Goal: Transaction & Acquisition: Obtain resource

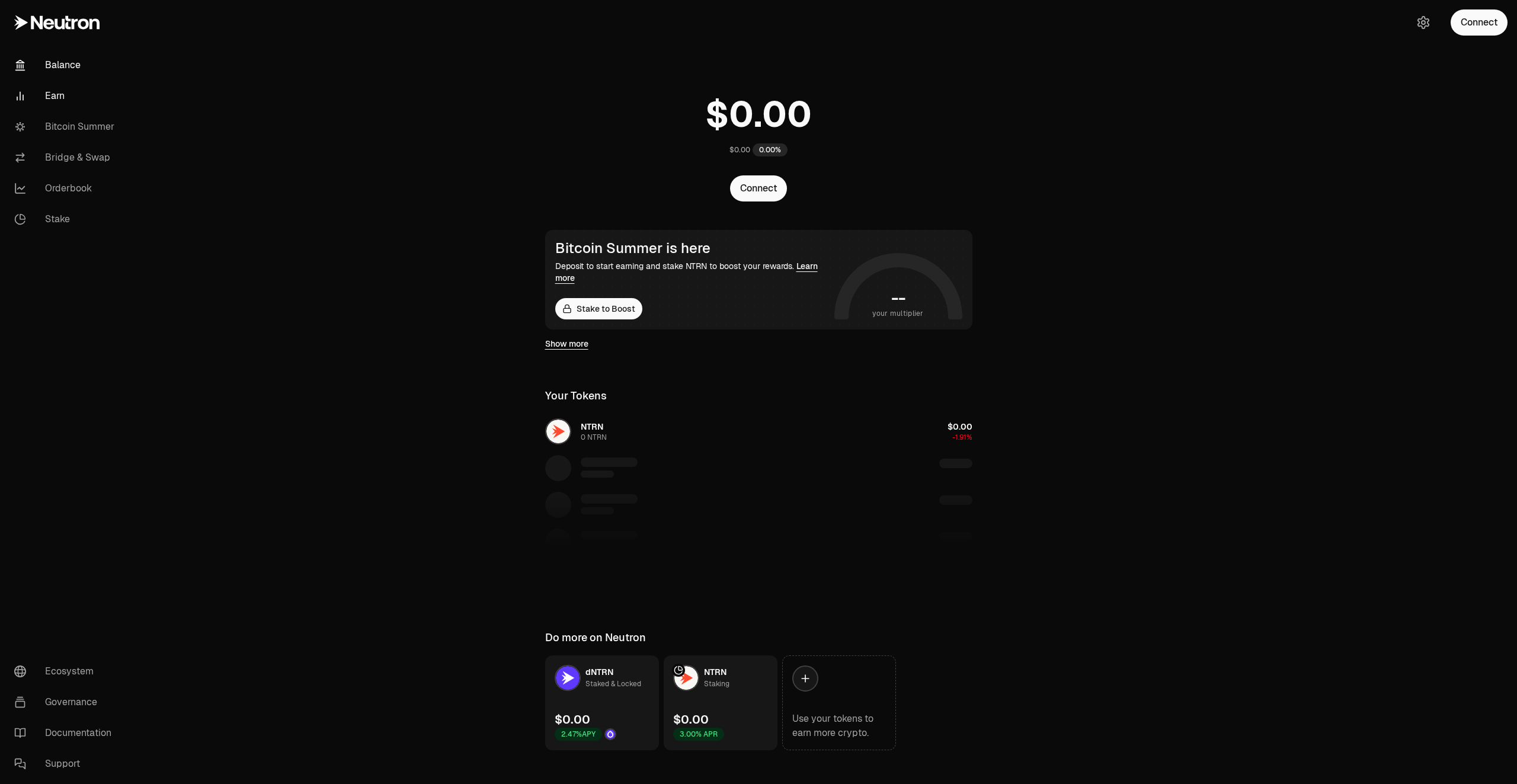
click at [53, 88] on link "Earn" at bounding box center [66, 96] width 123 height 31
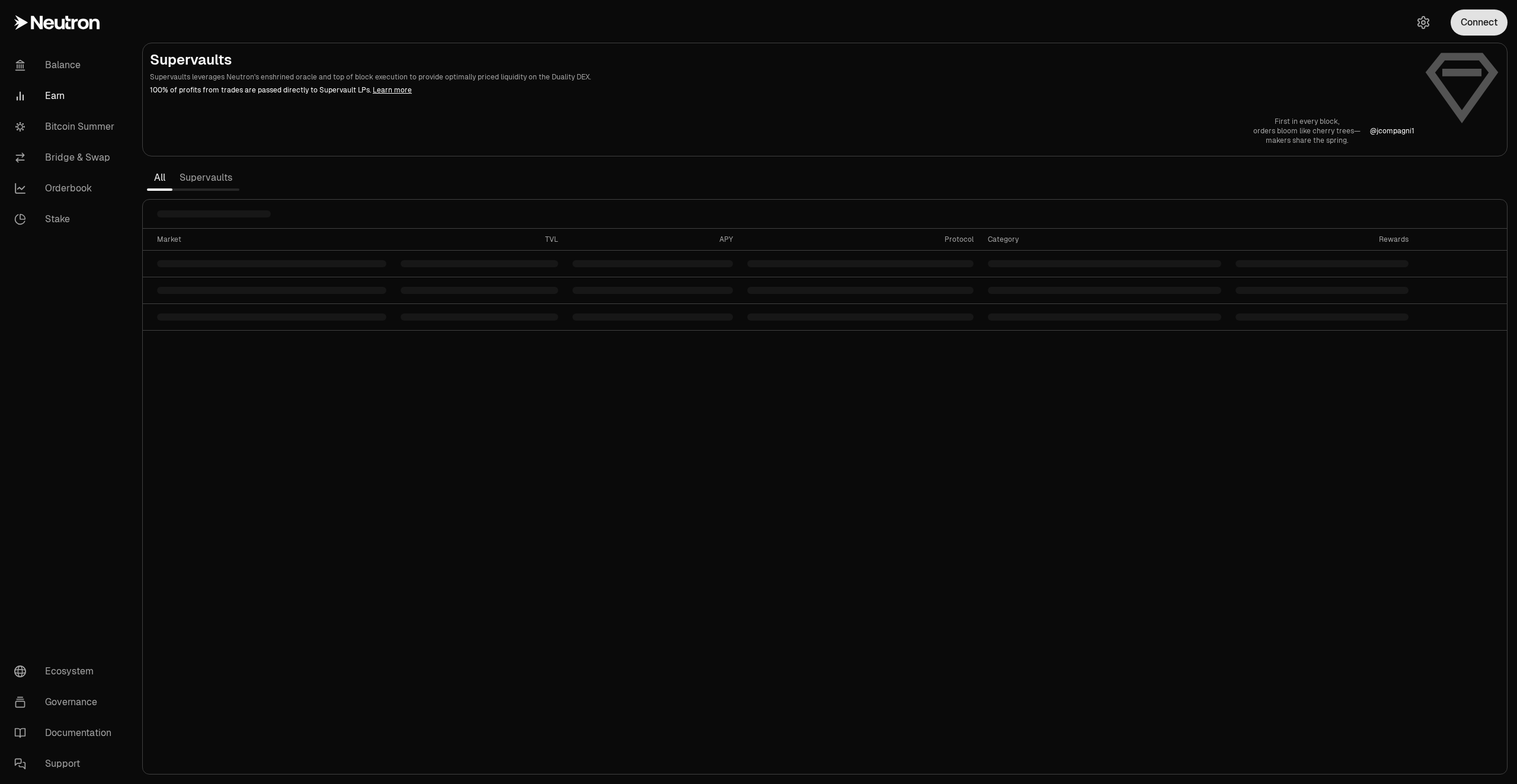
click at [1466, 24] on button "Connect" at bounding box center [1480, 22] width 57 height 26
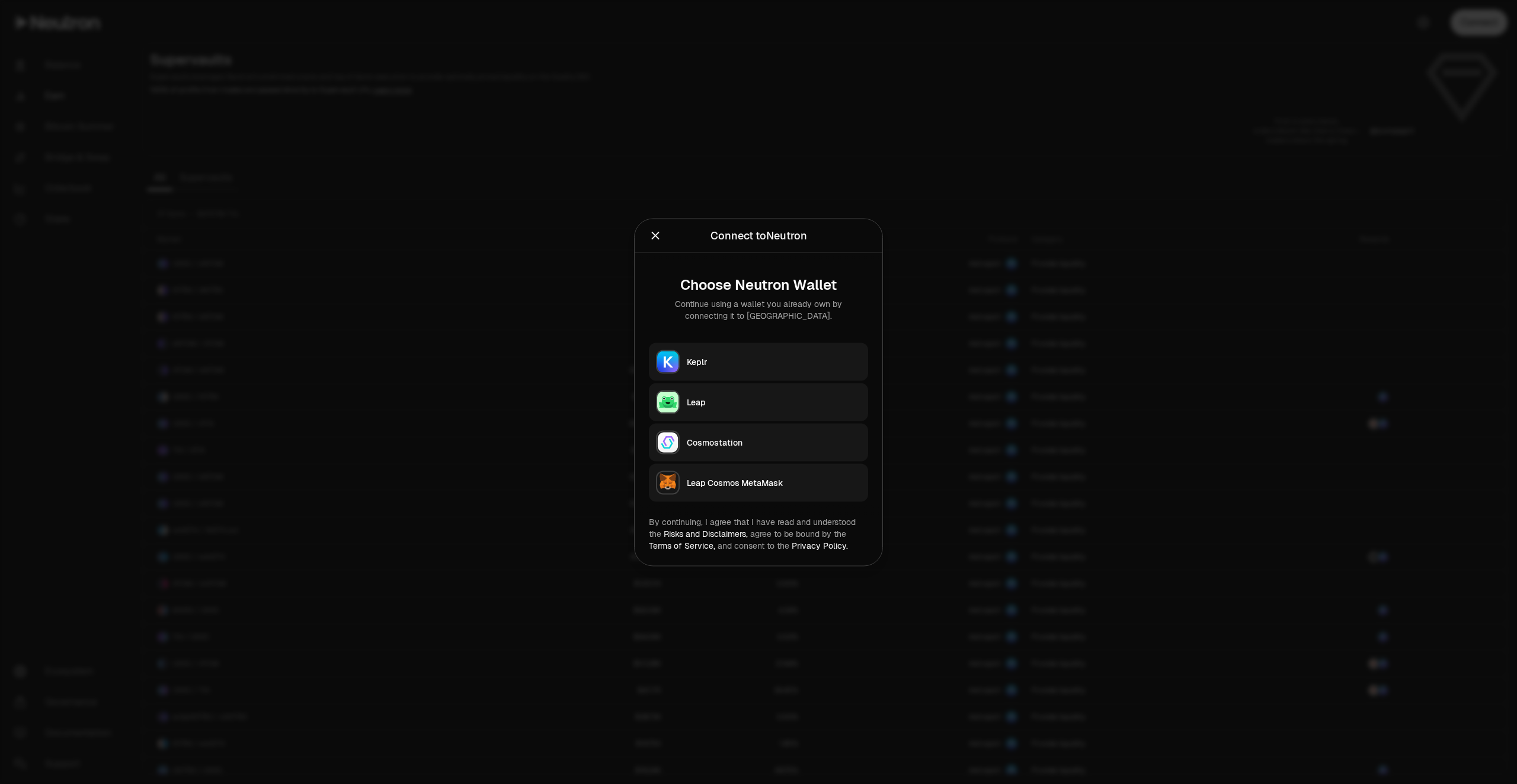
click at [706, 370] on button "Keplr" at bounding box center [758, 361] width 219 height 38
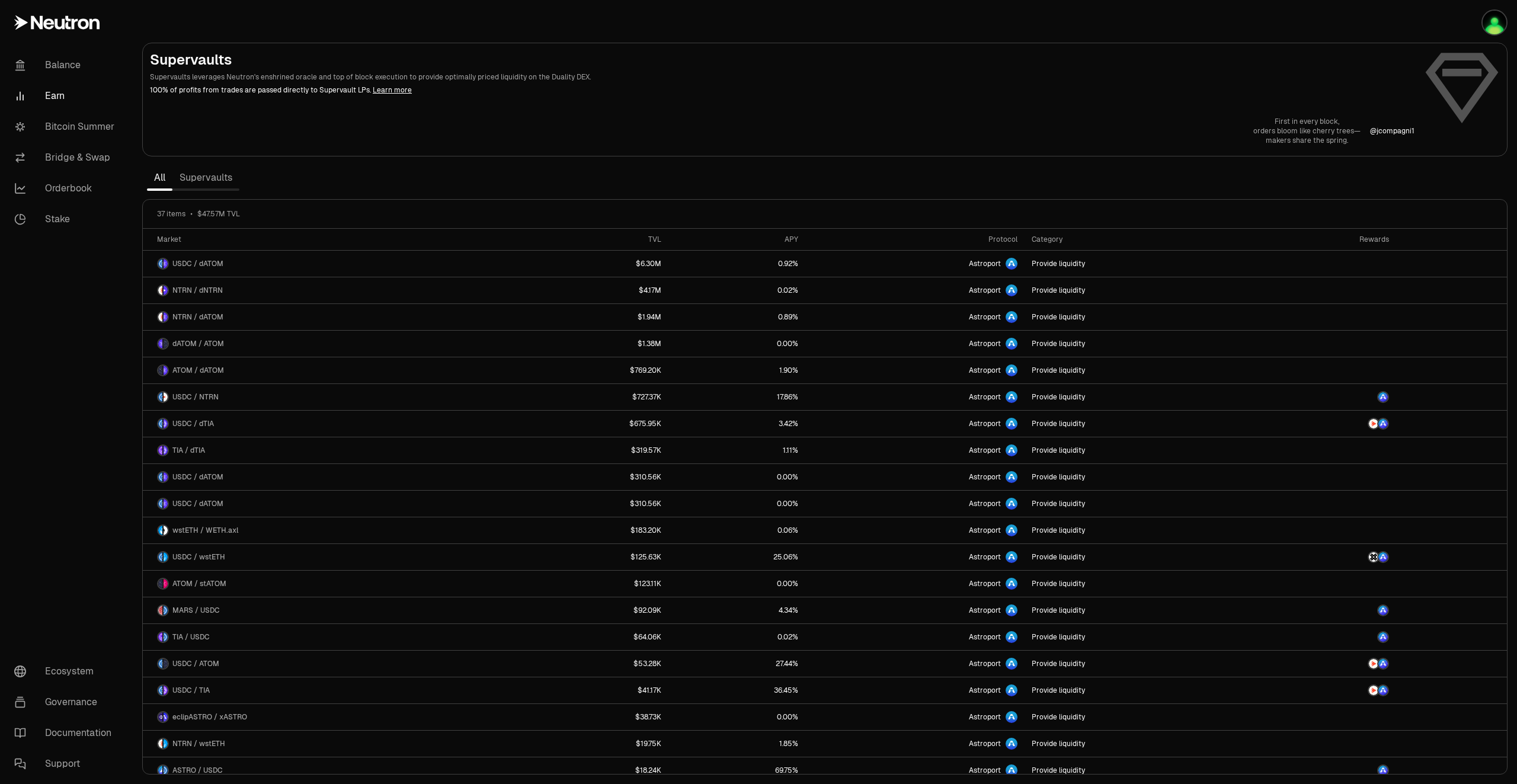
click at [212, 180] on link "Supervaults" at bounding box center [206, 177] width 67 height 24
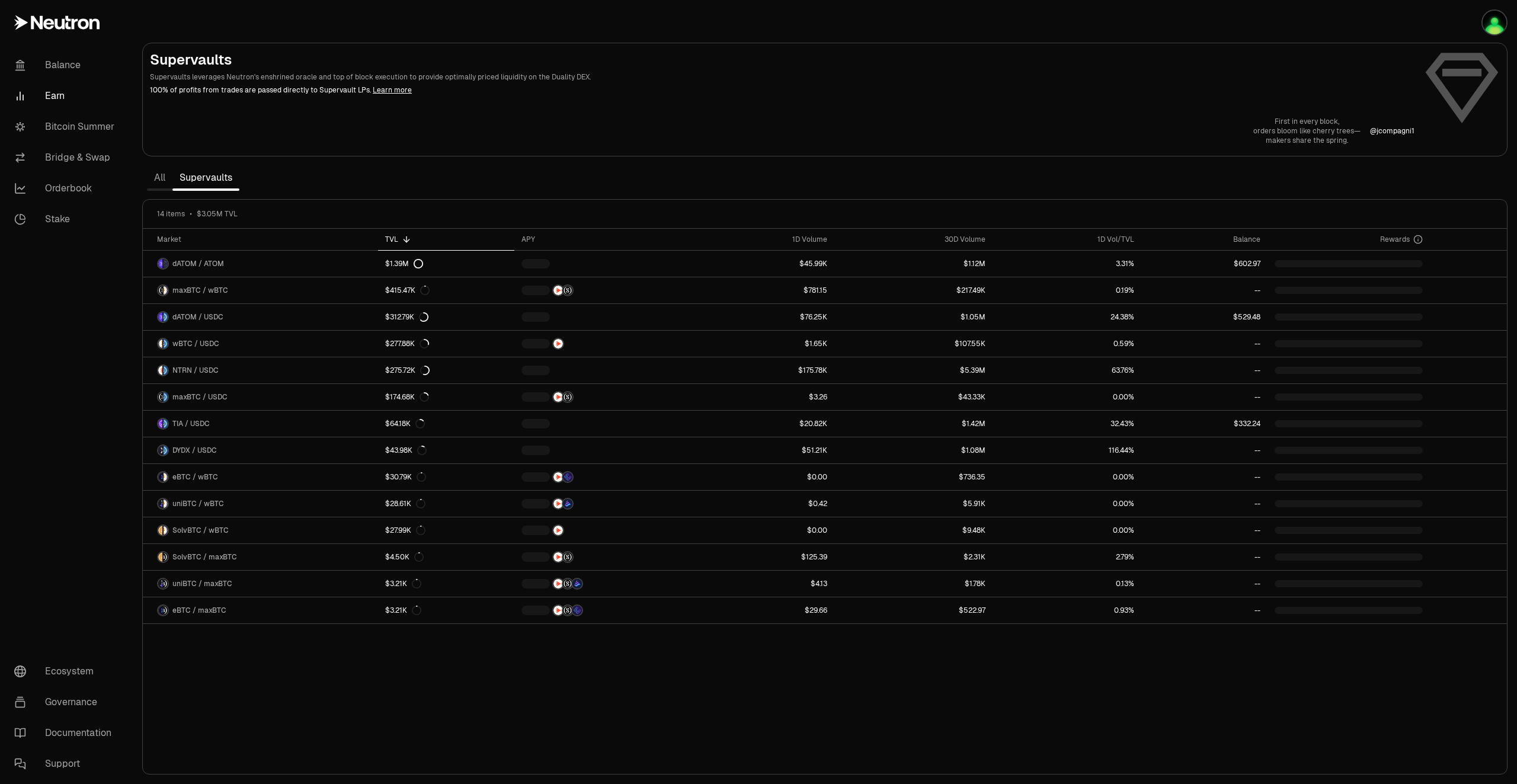
click at [159, 179] on link "All" at bounding box center [160, 177] width 26 height 24
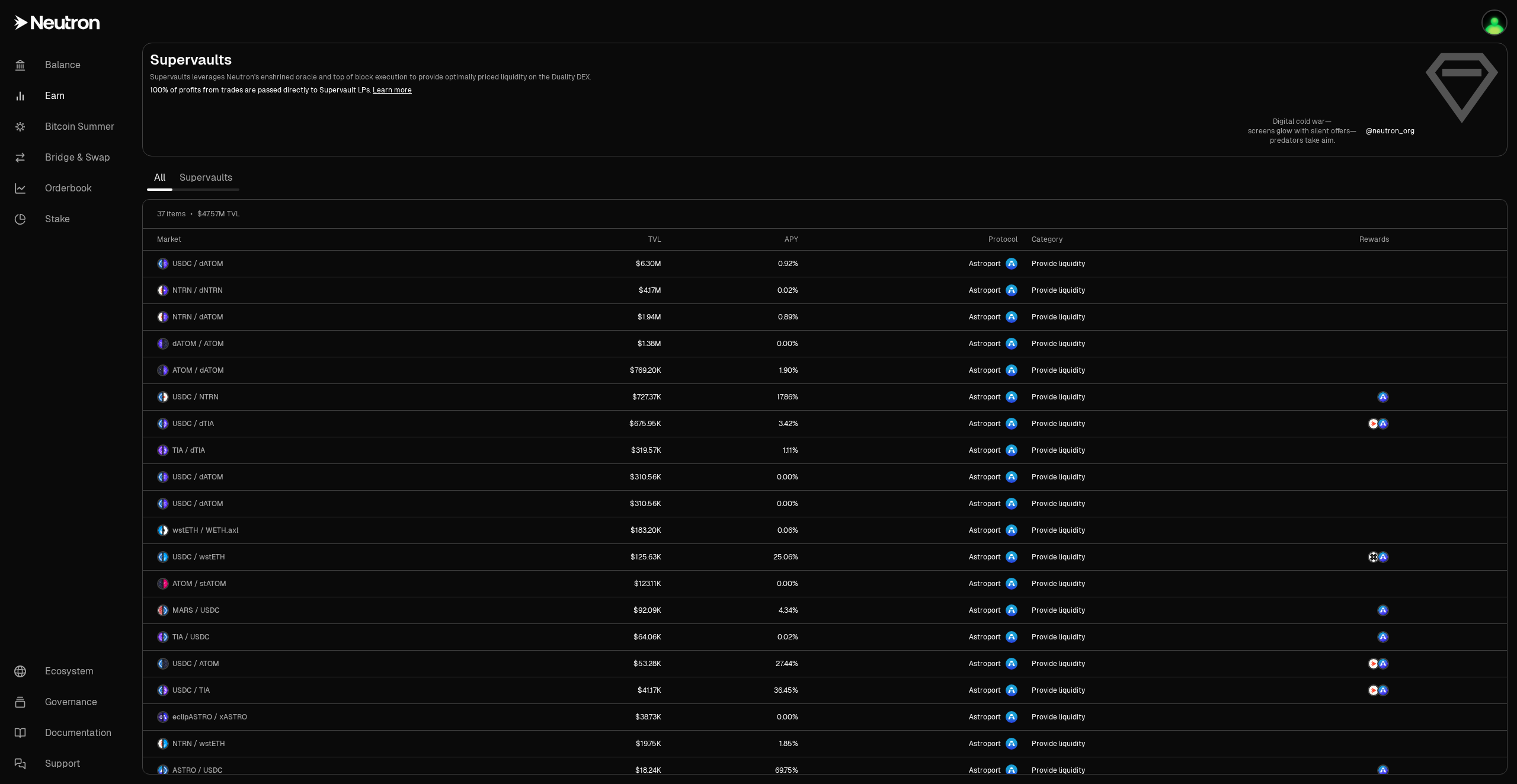
click at [222, 188] on link "Supervaults" at bounding box center [206, 177] width 67 height 24
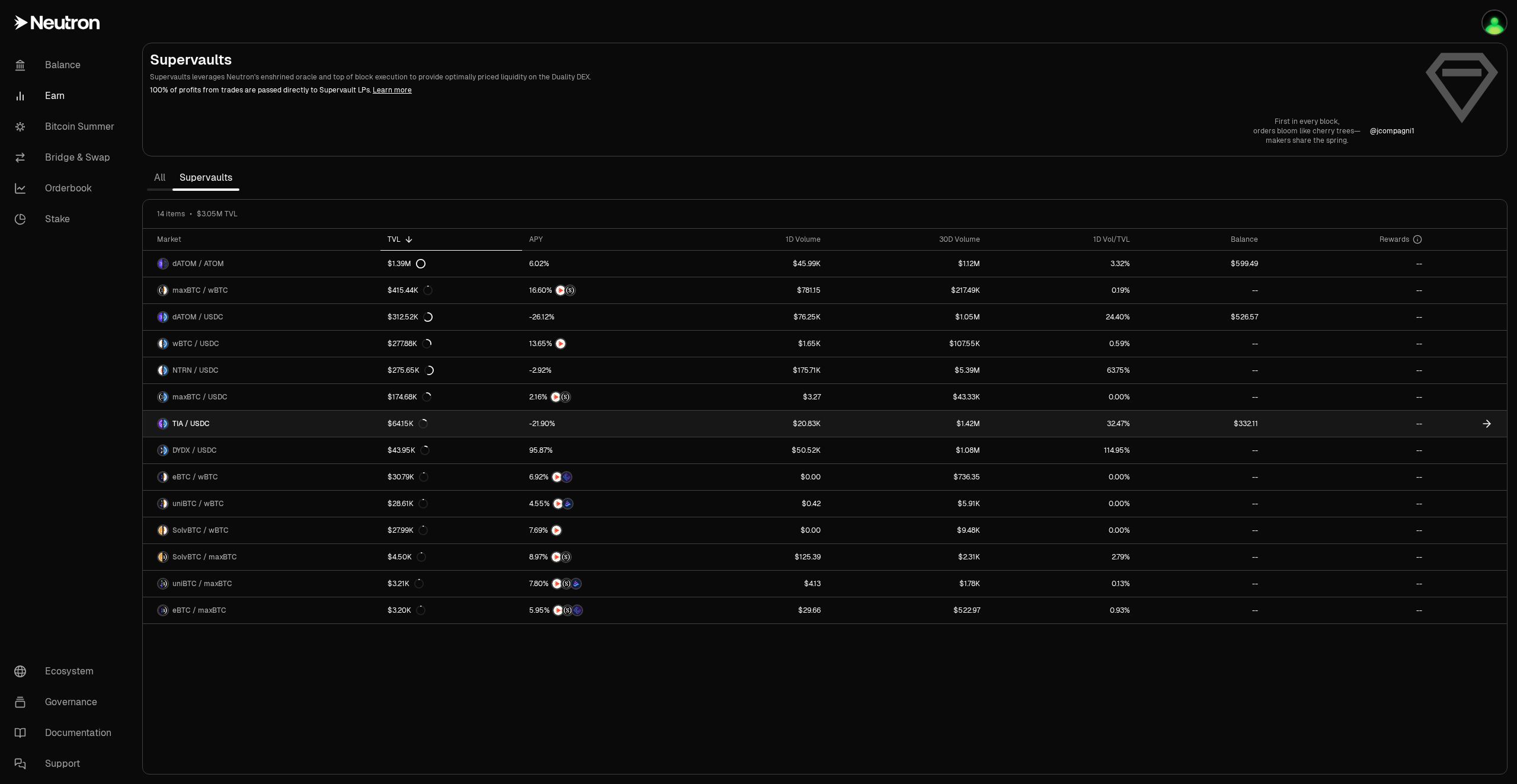
click at [1482, 431] on link at bounding box center [1468, 424] width 78 height 26
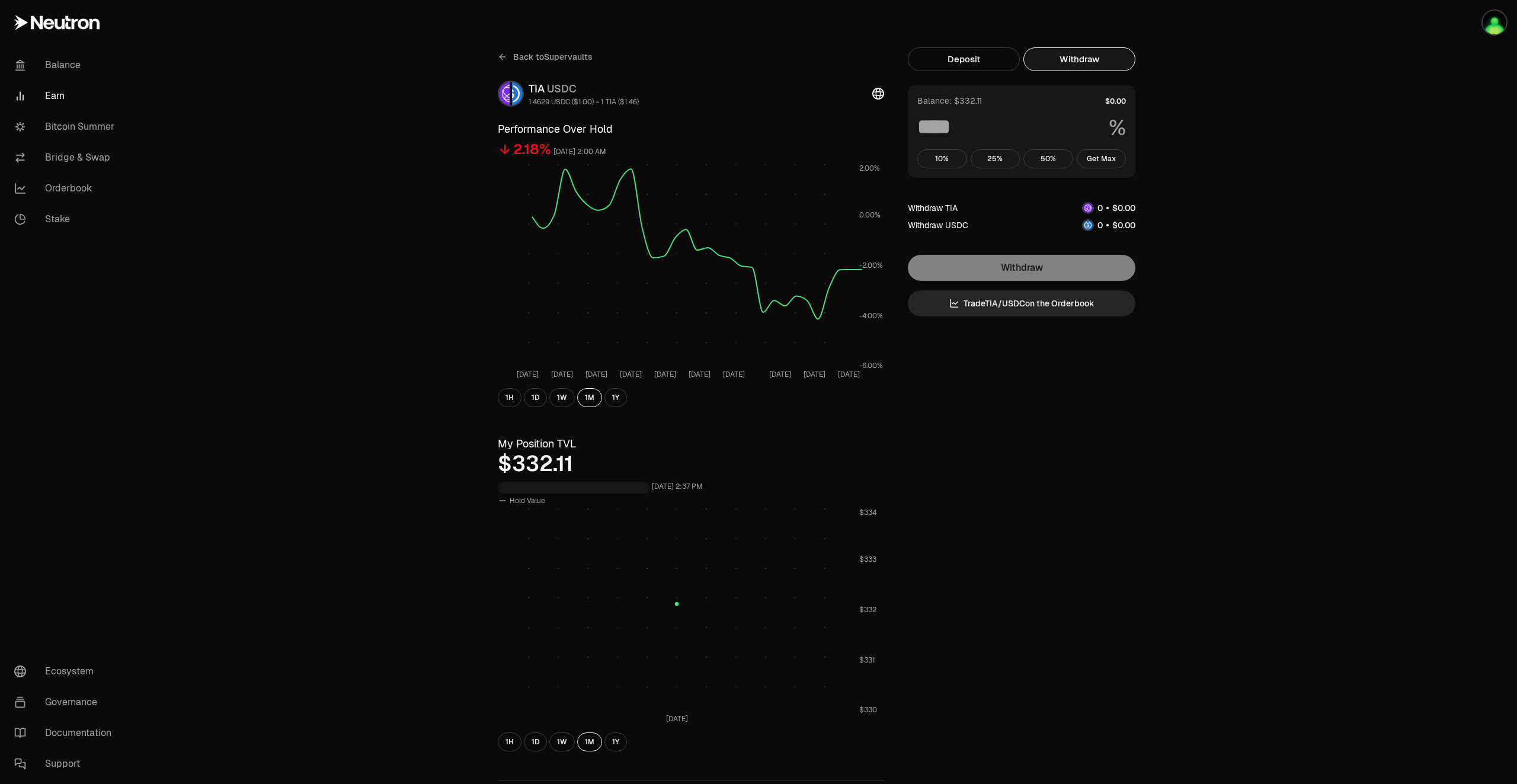
click at [1076, 59] on button "Withdraw" at bounding box center [1079, 59] width 112 height 24
click at [1104, 162] on button "Get Max" at bounding box center [1102, 159] width 50 height 19
type input "***"
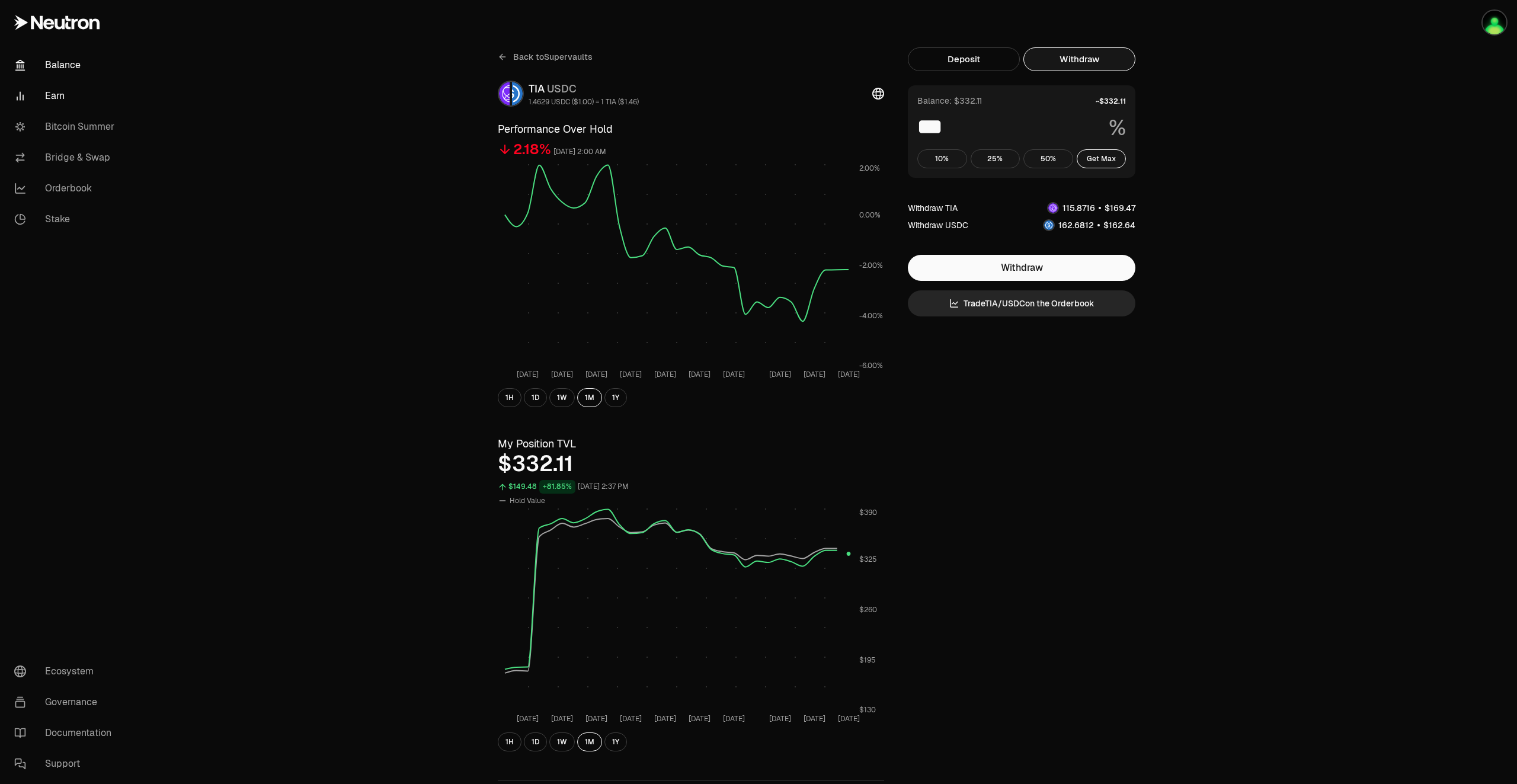
click at [61, 63] on link "Balance" at bounding box center [66, 65] width 123 height 31
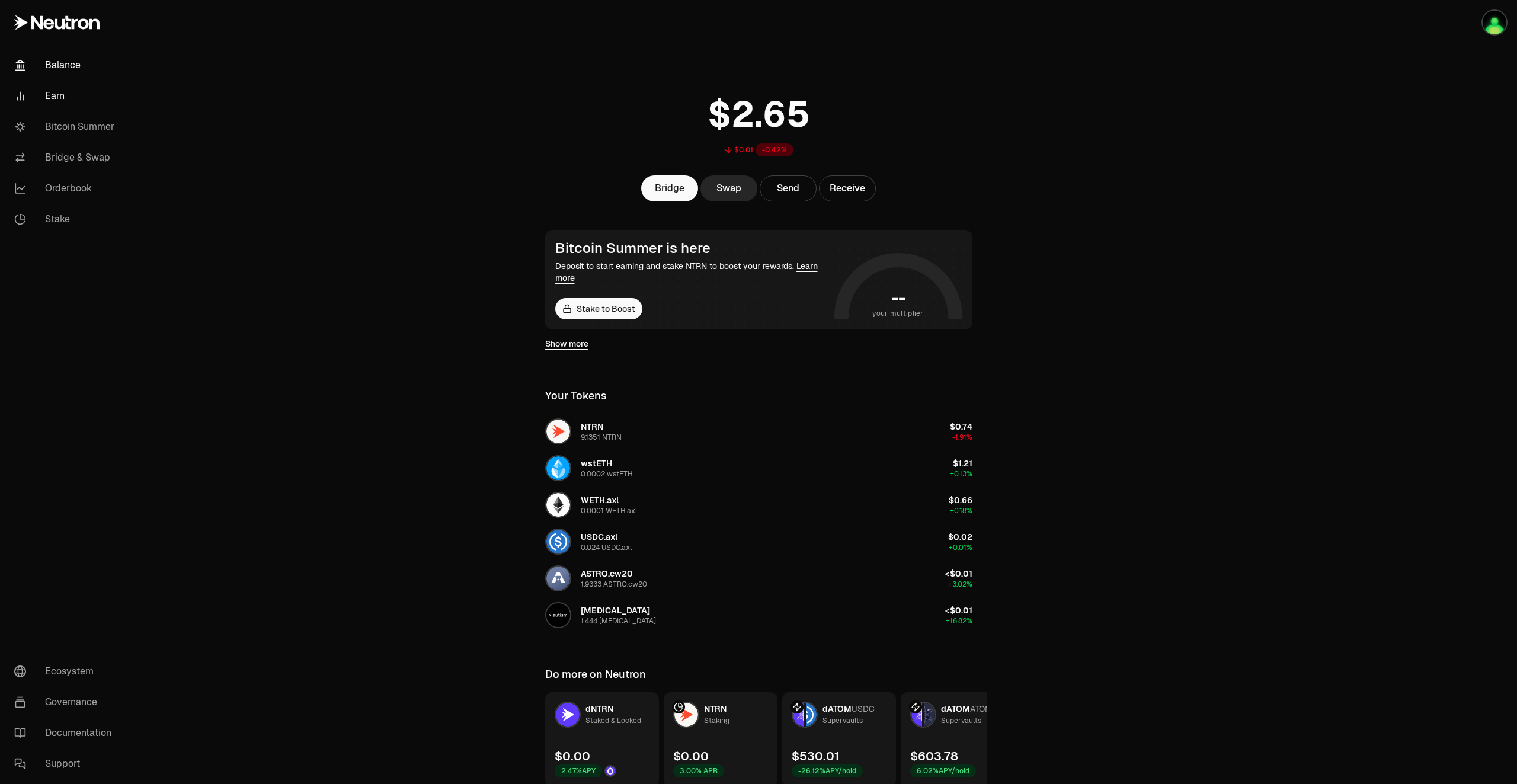
click at [49, 94] on link "Earn" at bounding box center [66, 96] width 123 height 31
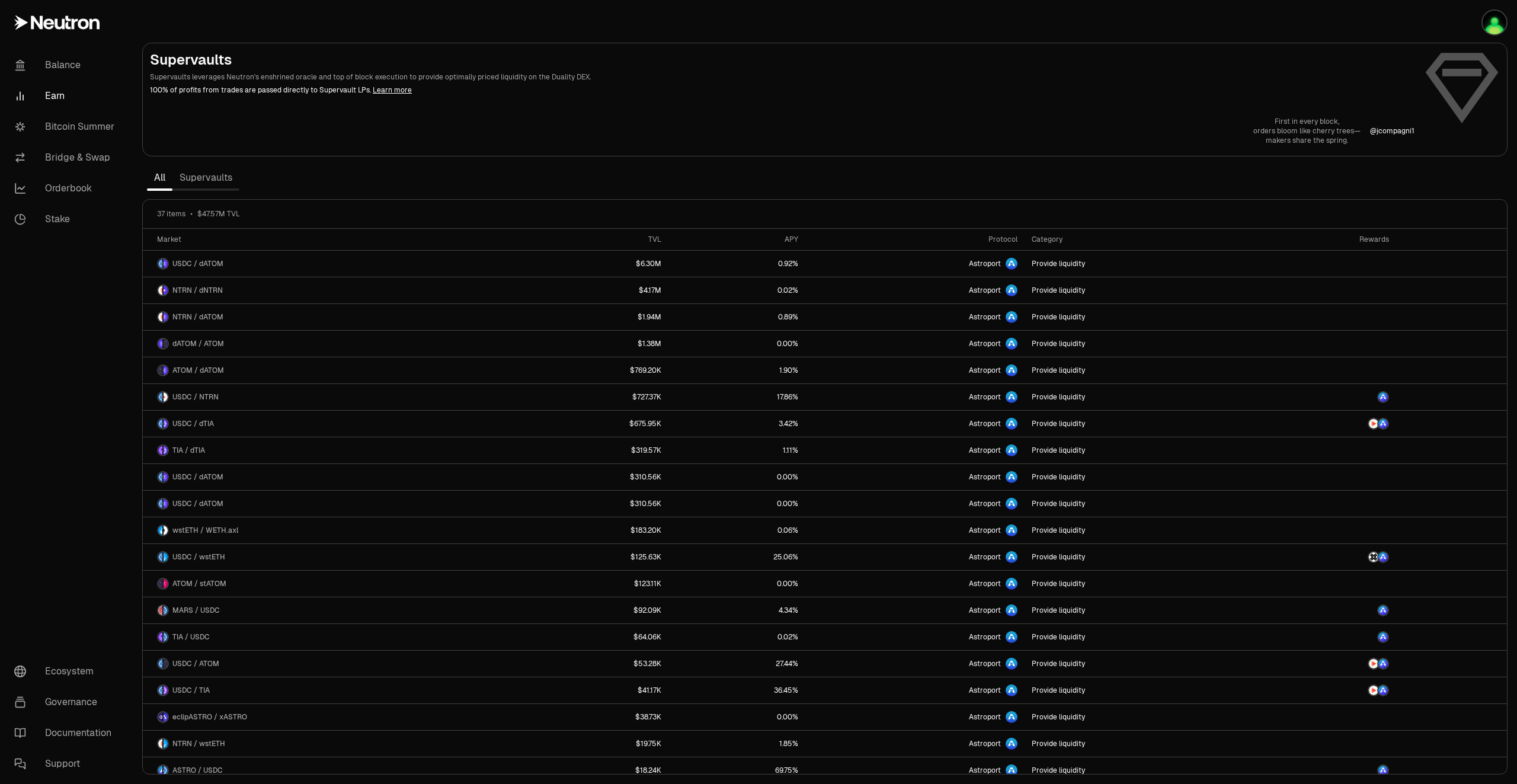
click at [219, 182] on link "Supervaults" at bounding box center [206, 177] width 67 height 24
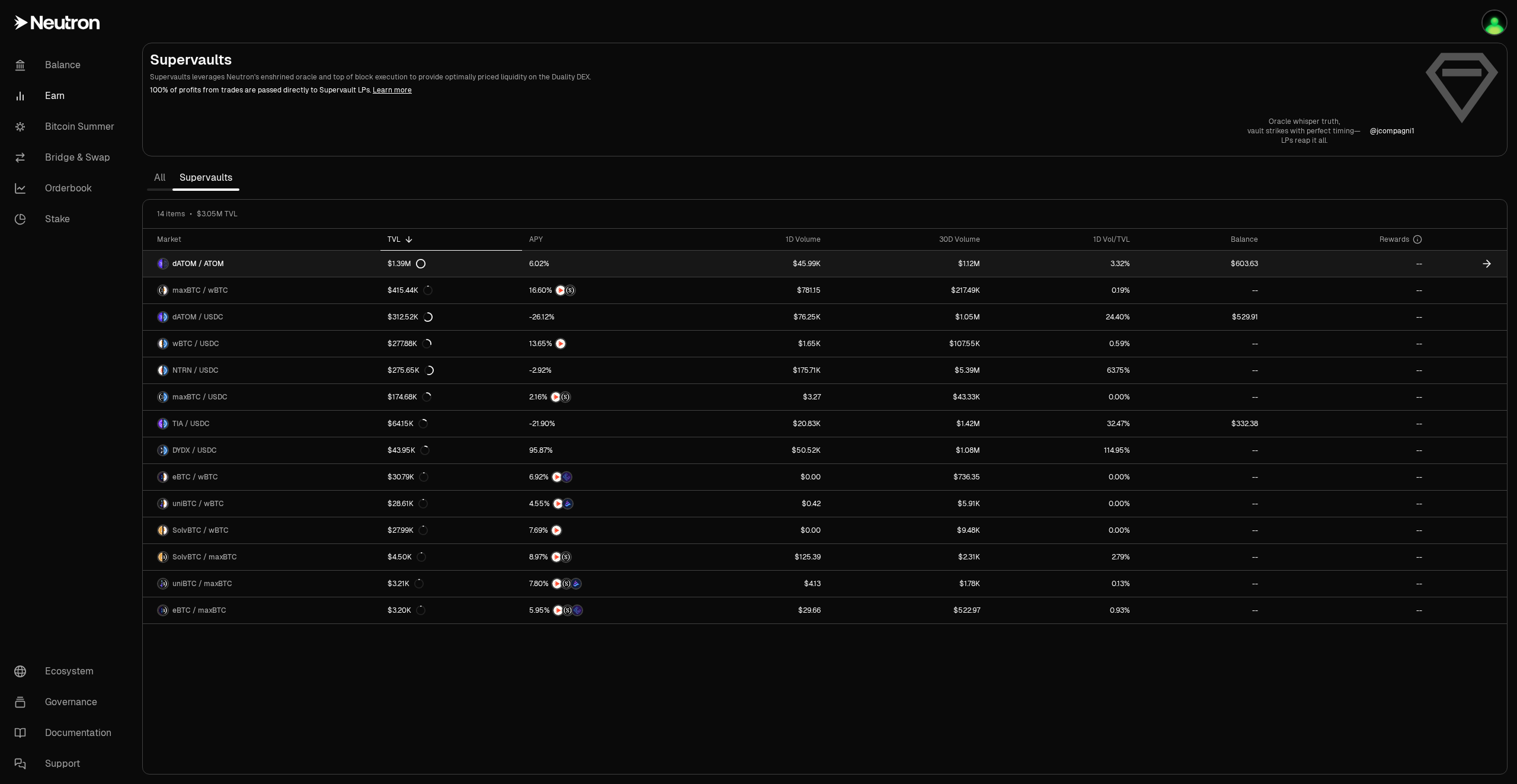
click at [1484, 265] on icon at bounding box center [1487, 264] width 12 height 12
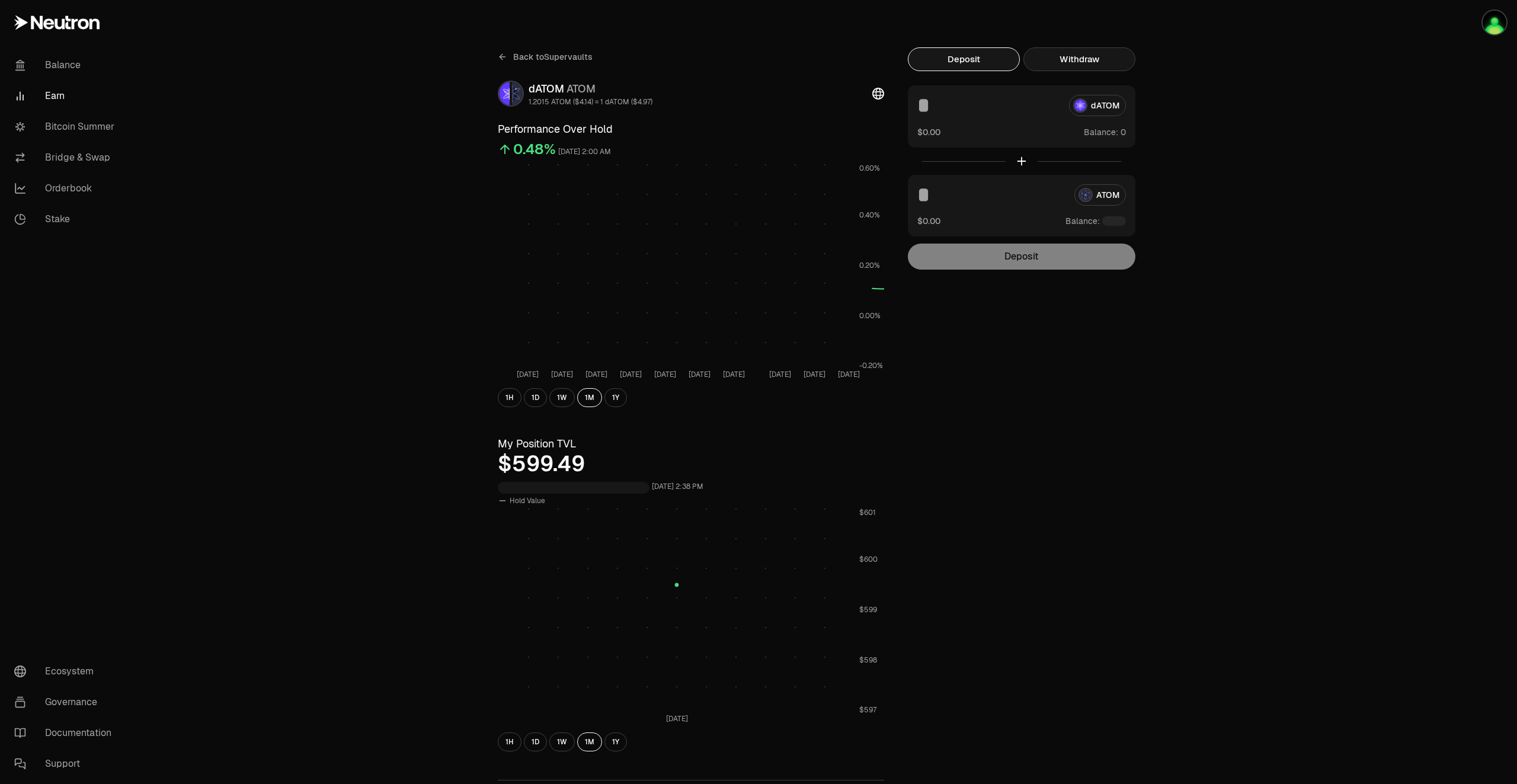
click at [1094, 51] on button "Withdraw" at bounding box center [1079, 59] width 112 height 24
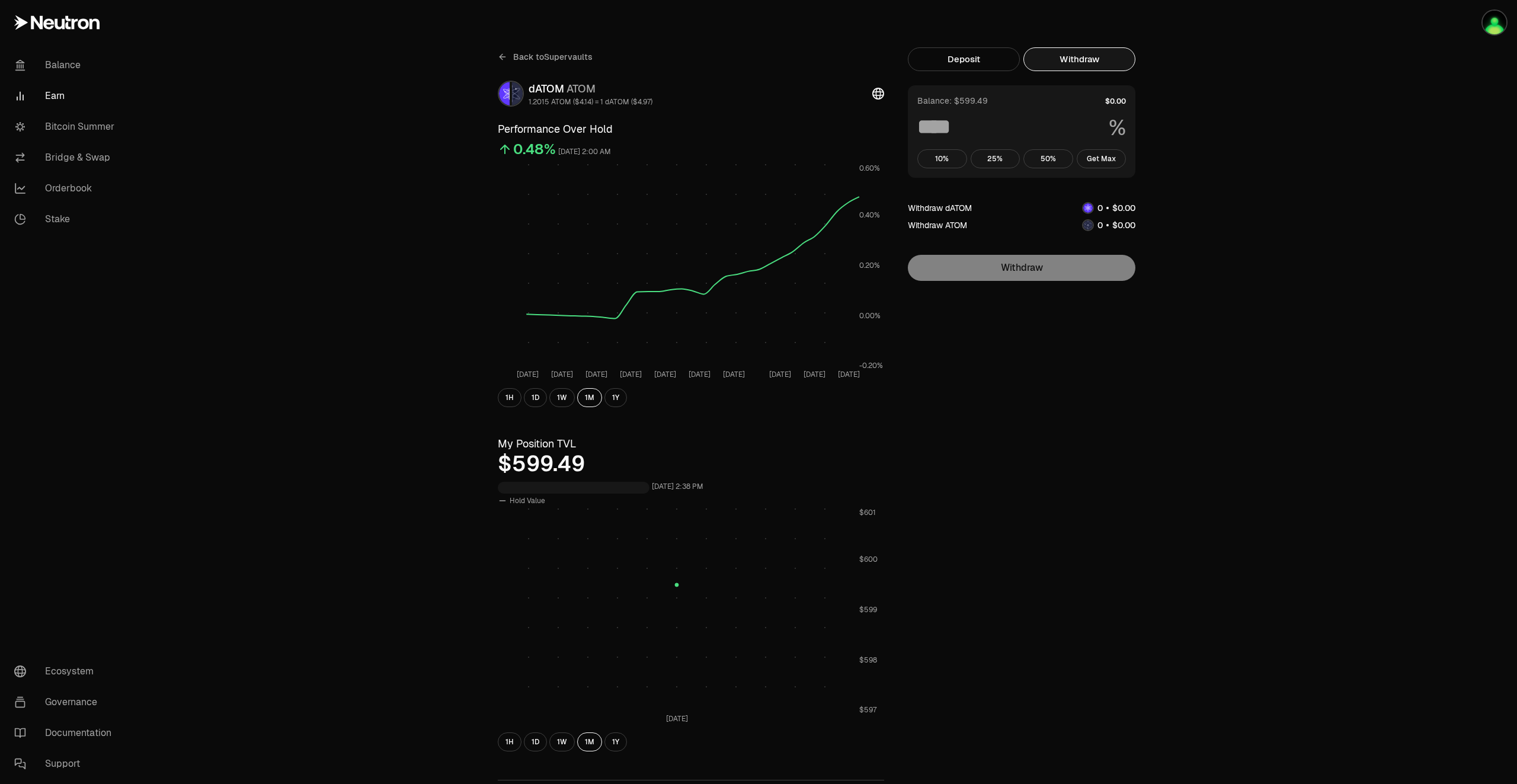
click at [1093, 60] on button "Withdraw" at bounding box center [1079, 59] width 112 height 24
click at [1105, 158] on button "Get Max" at bounding box center [1102, 159] width 50 height 19
type input "***"
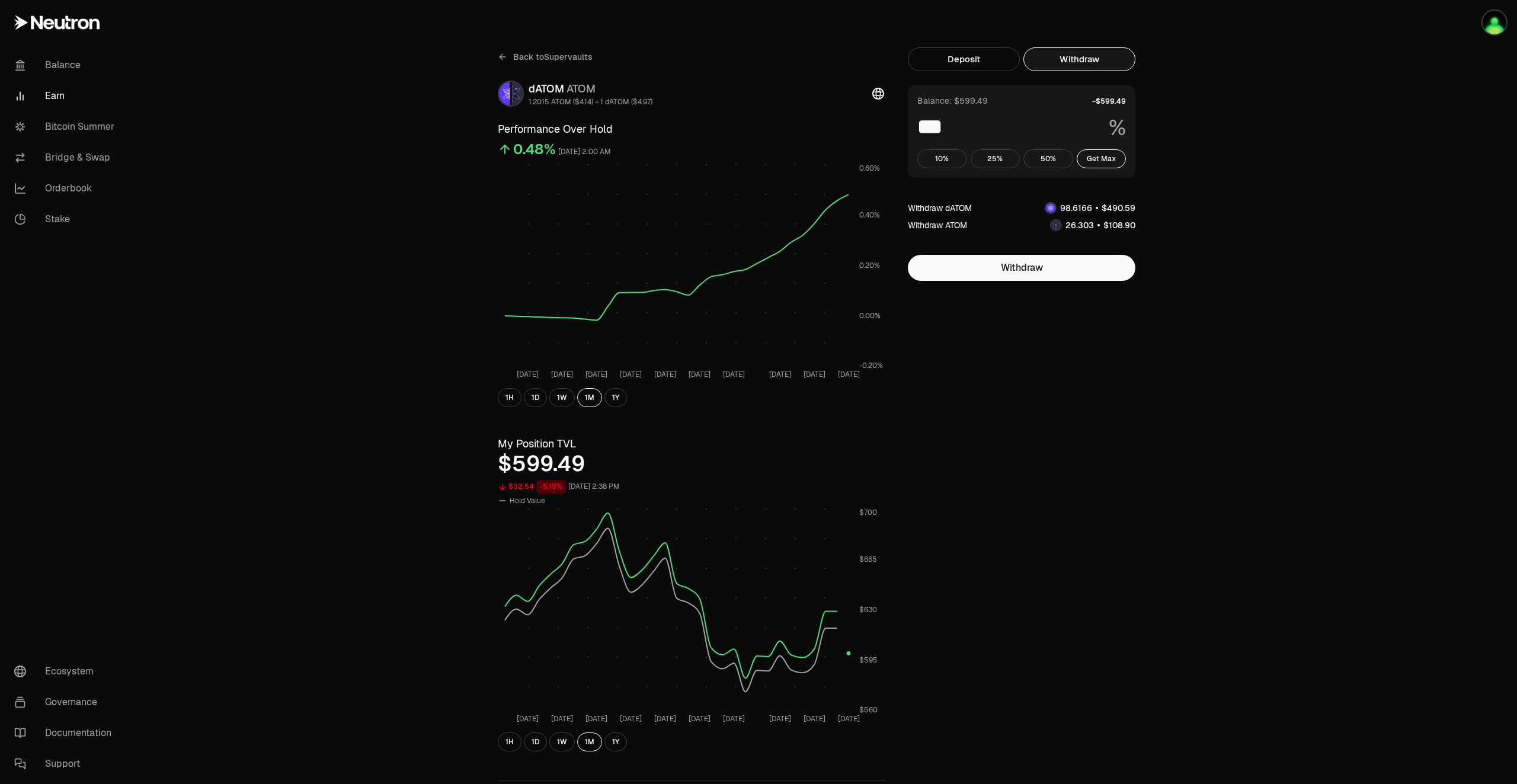
click at [511, 59] on link "Back to Supervaults" at bounding box center [545, 56] width 95 height 19
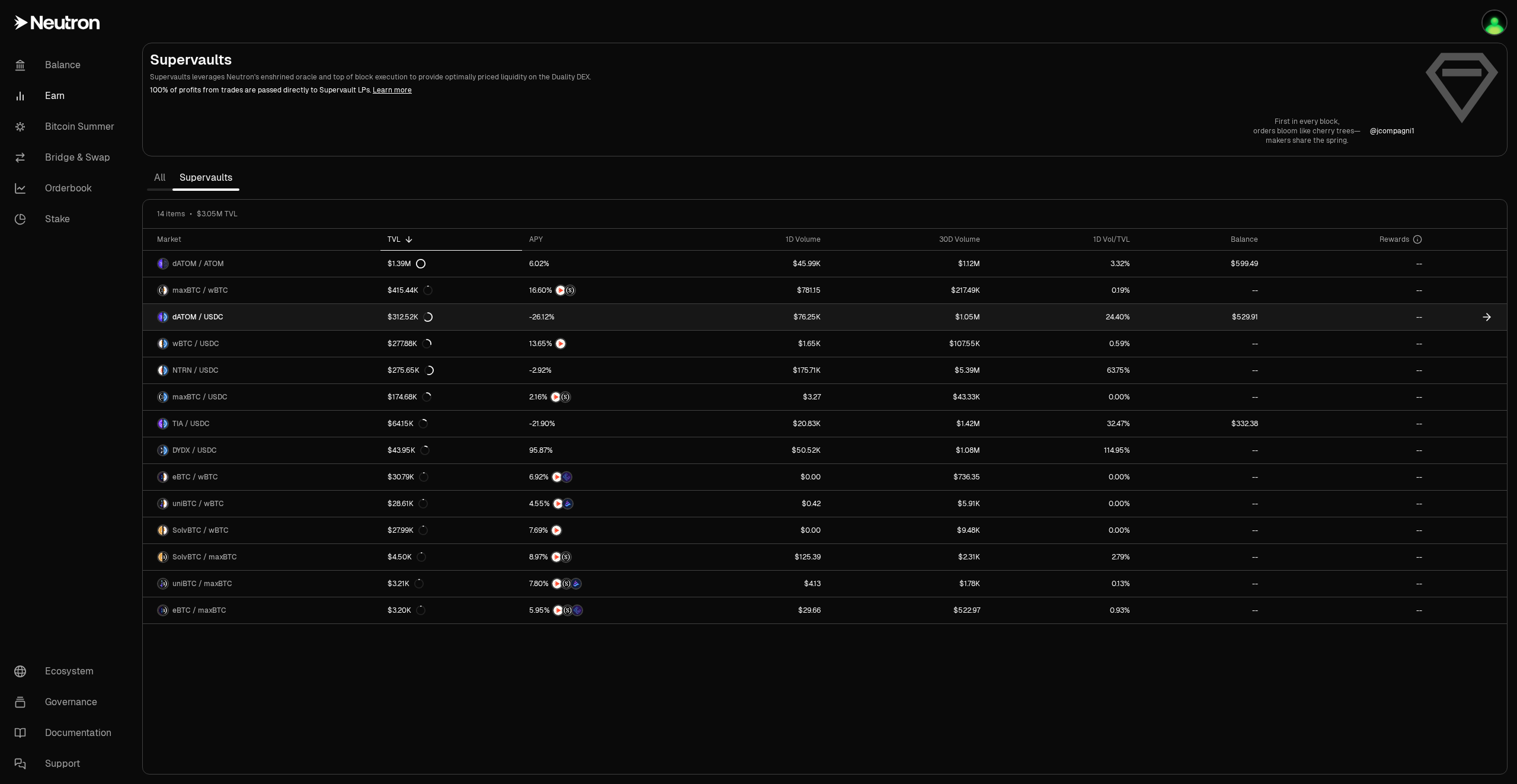
click at [1456, 314] on link at bounding box center [1468, 317] width 78 height 26
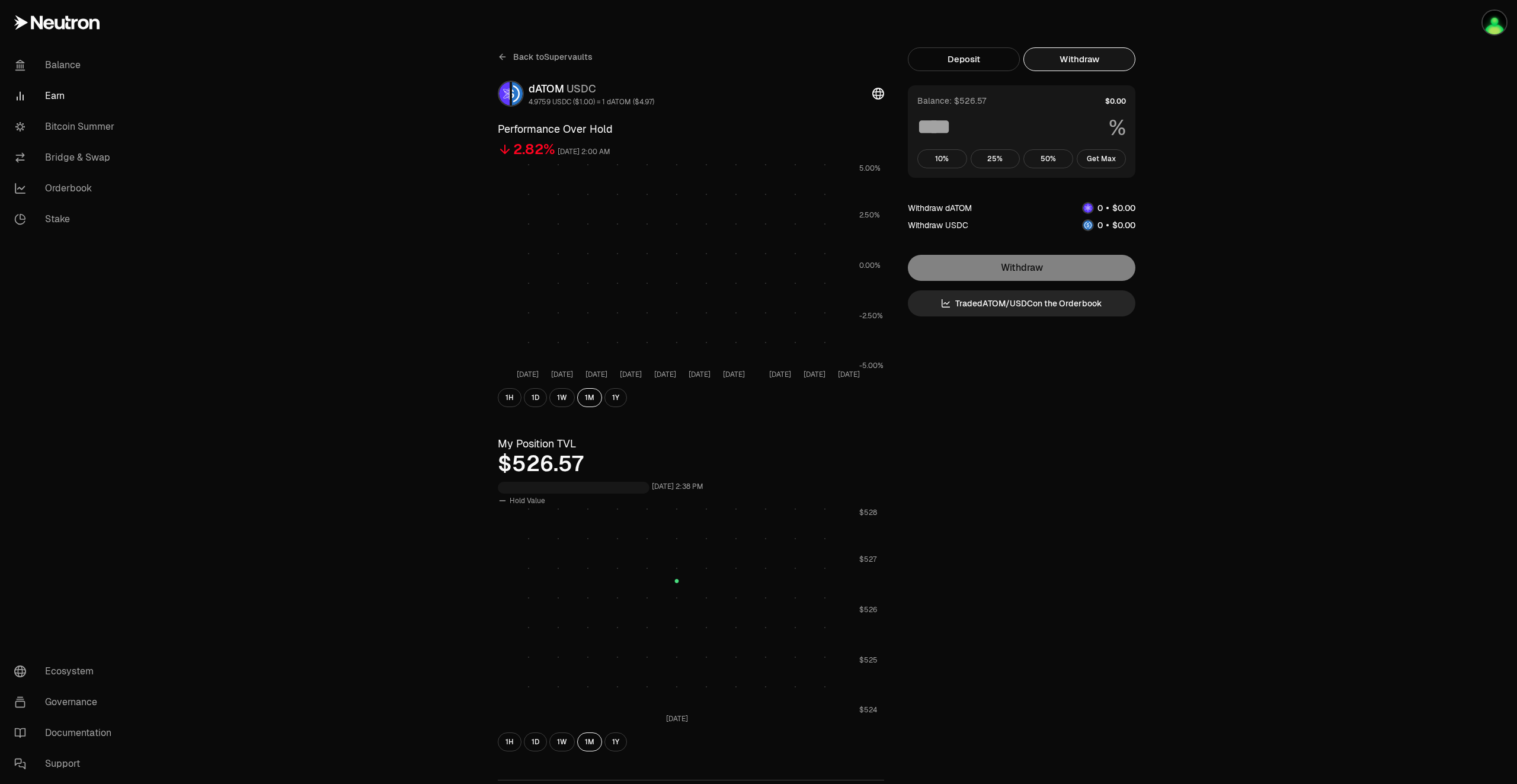
click at [1088, 60] on button "Withdraw" at bounding box center [1079, 59] width 112 height 24
click at [1105, 158] on button "Get Max" at bounding box center [1102, 159] width 50 height 19
type input "***"
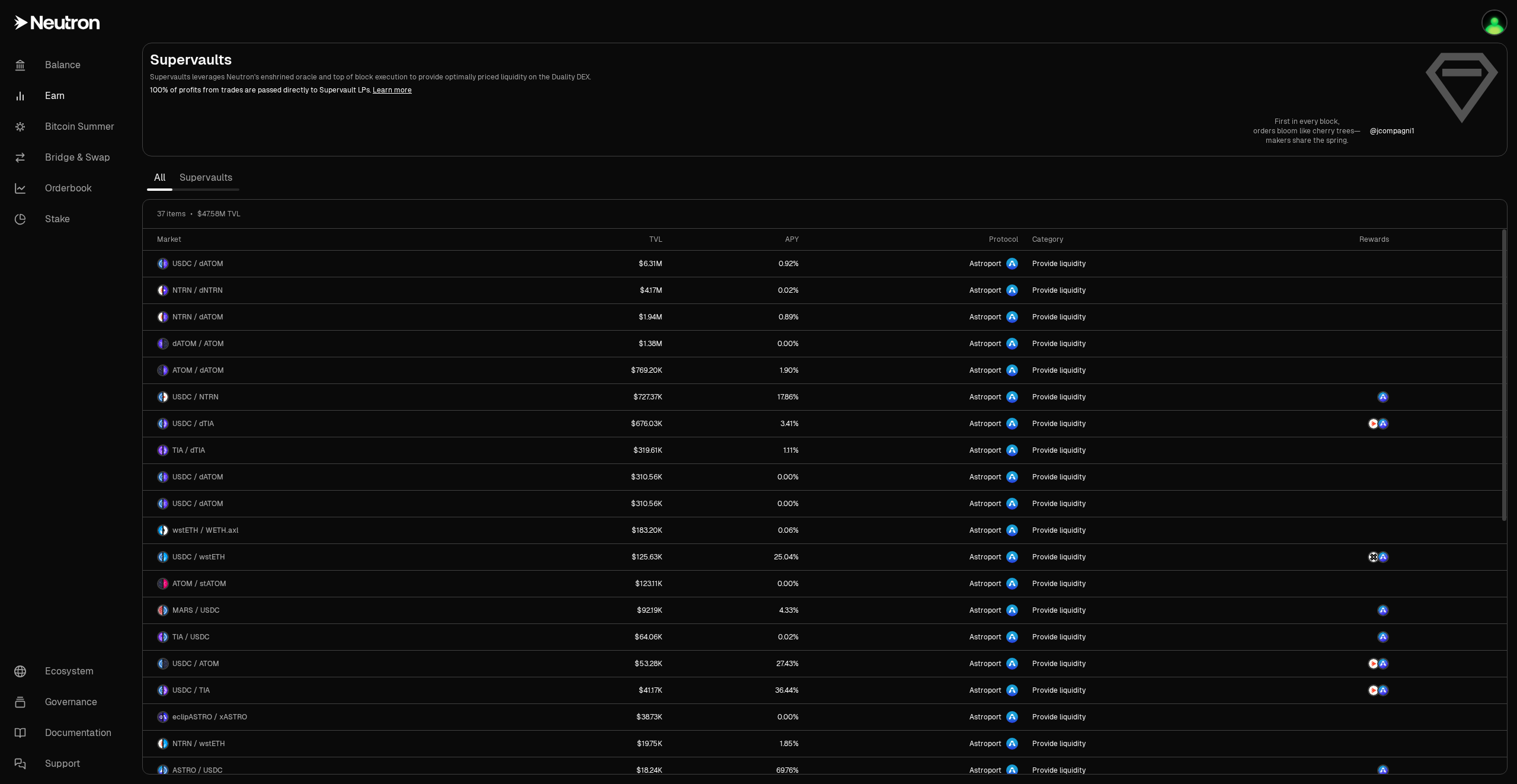
click at [220, 179] on link "Supervaults" at bounding box center [206, 177] width 67 height 24
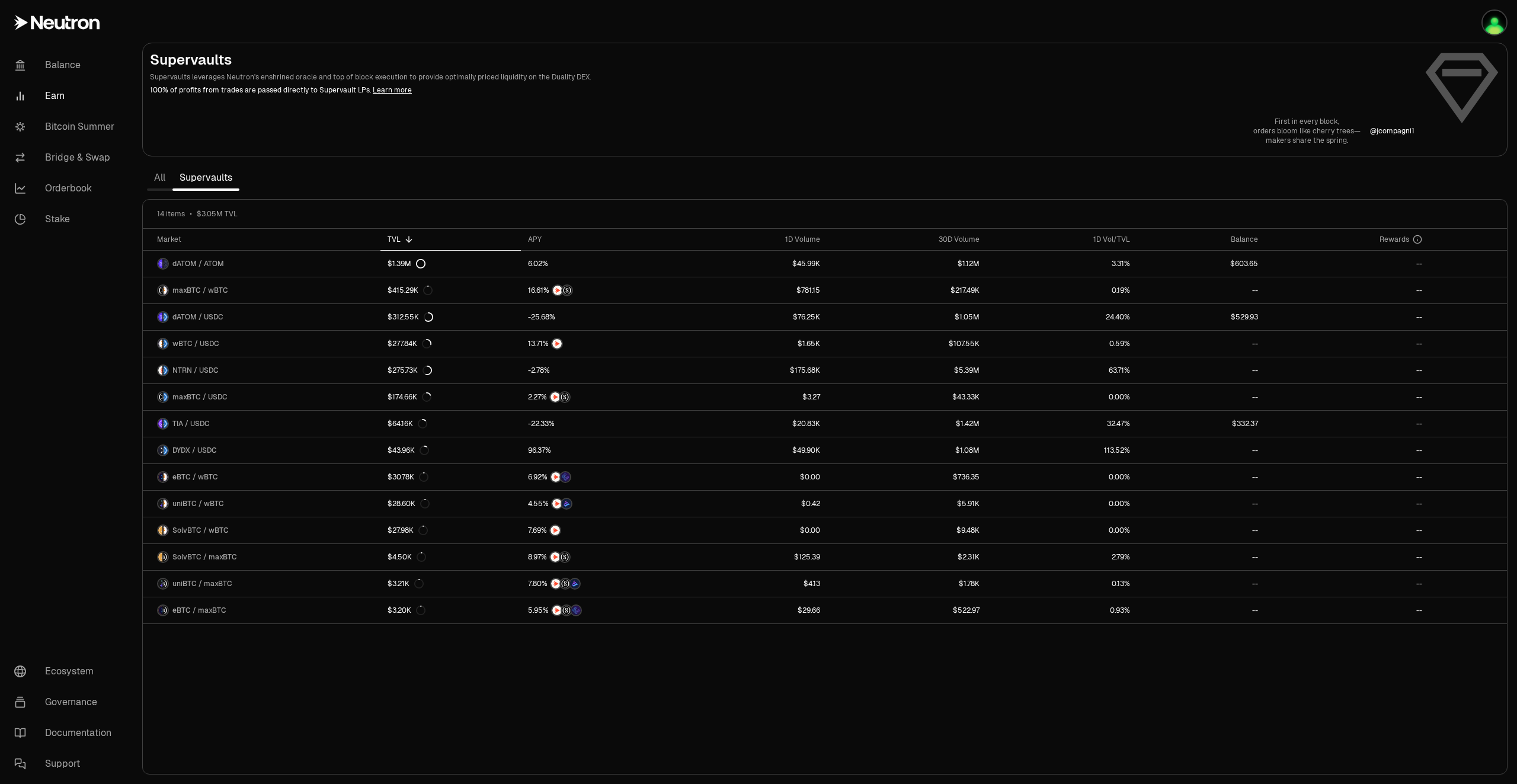
click at [166, 185] on link "All" at bounding box center [160, 177] width 26 height 24
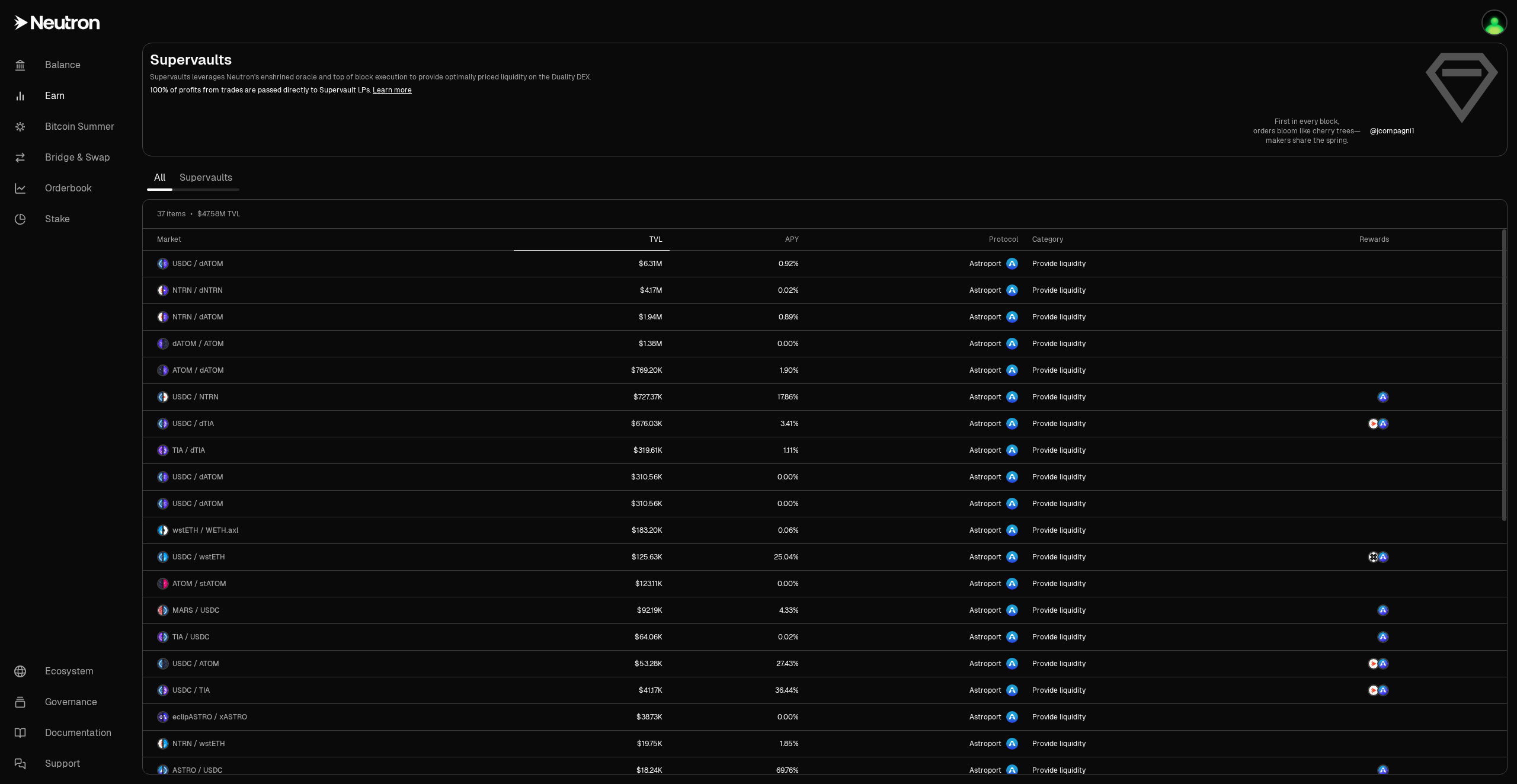
click at [663, 239] on div "TVL" at bounding box center [592, 239] width 142 height 9
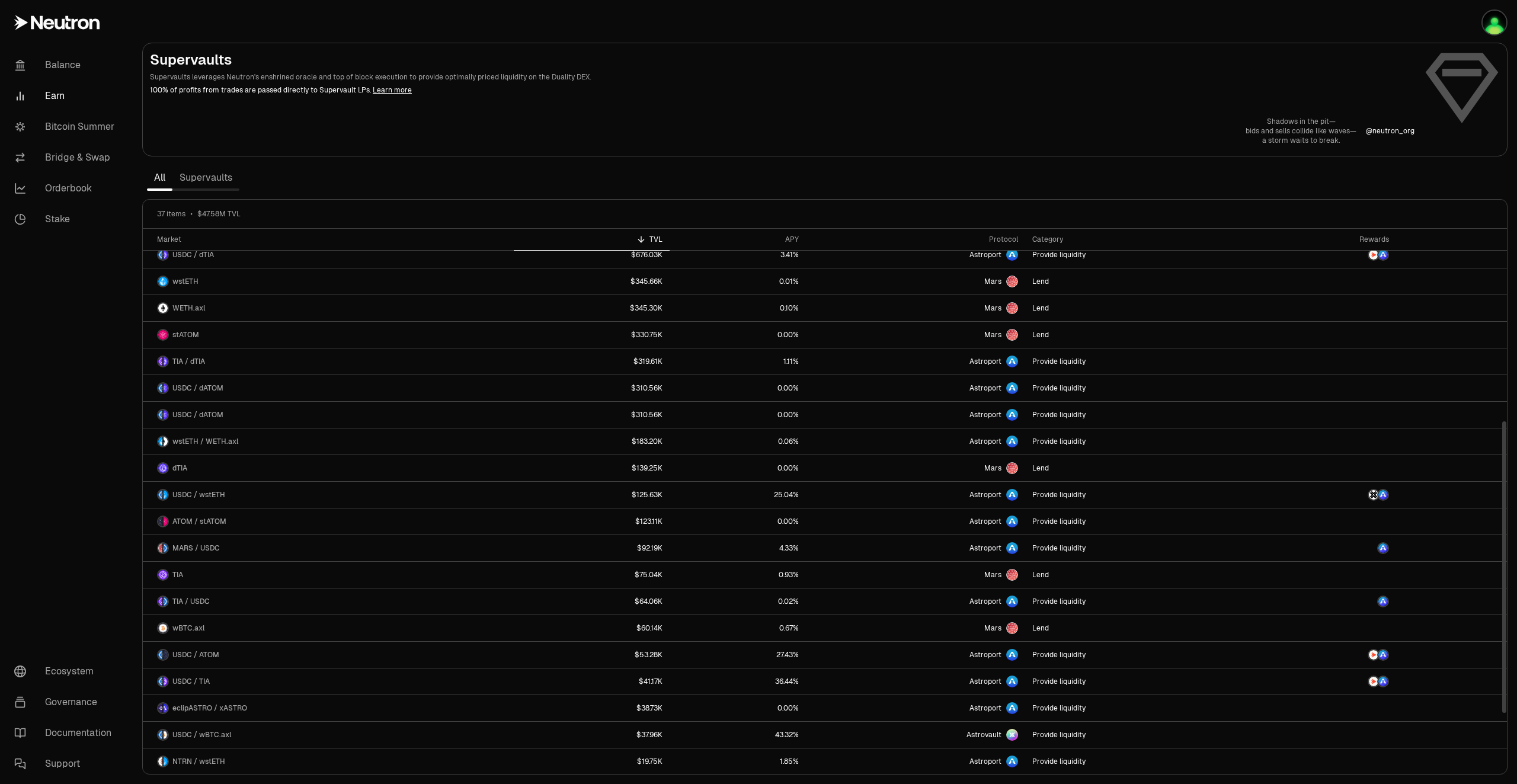
scroll to position [415, 0]
